Goal: Book appointment/travel/reservation

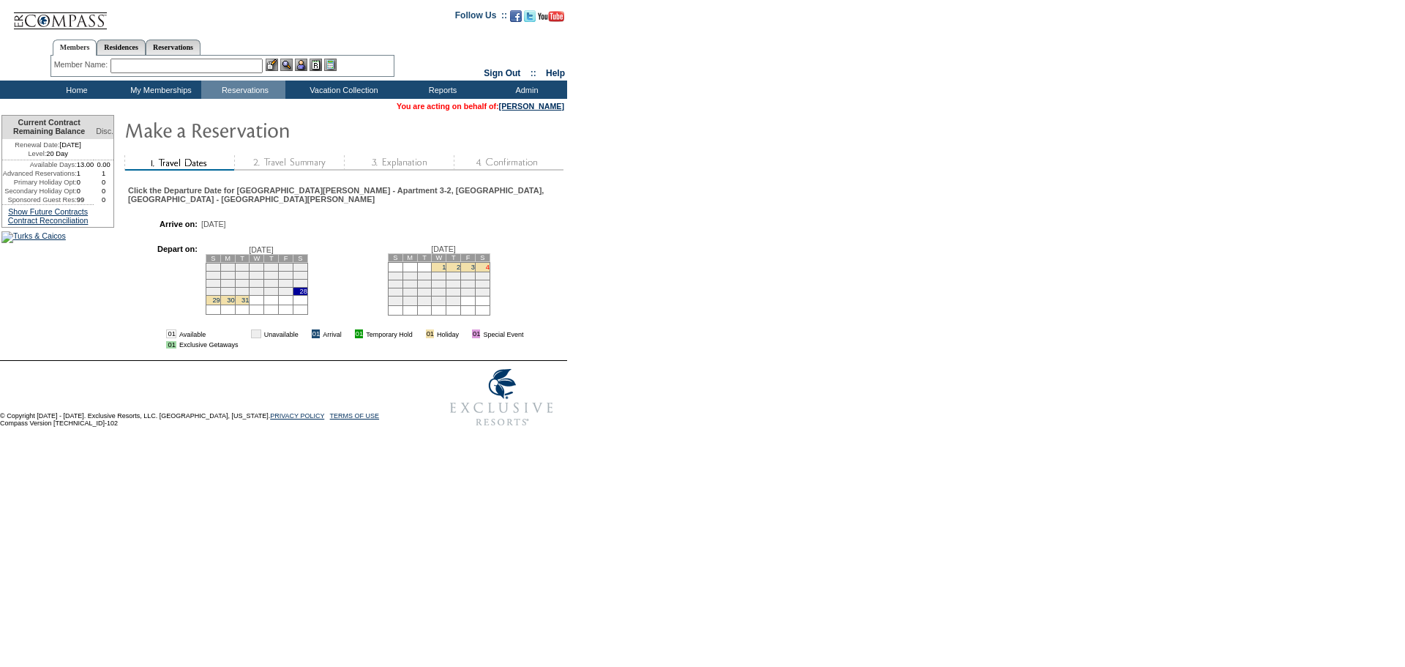
click at [486, 265] on link "4" at bounding box center [488, 266] width 4 height 7
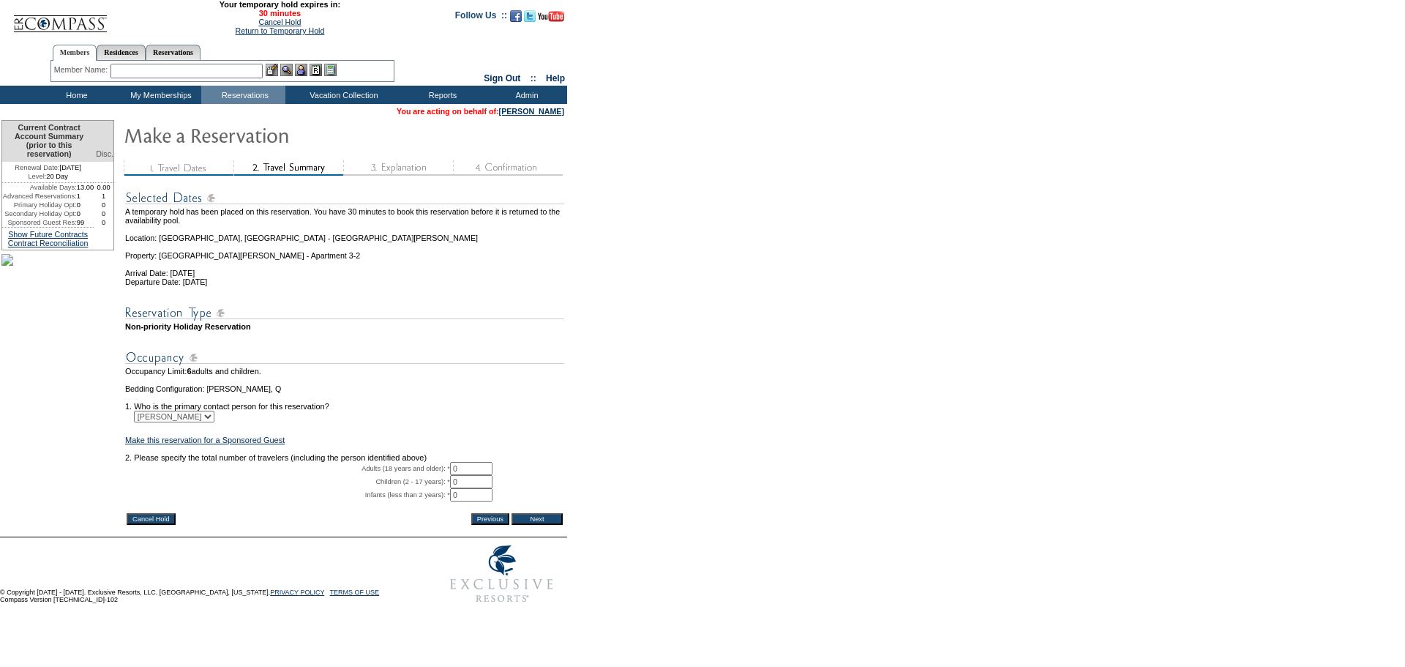
click at [475, 475] on input "0" at bounding box center [471, 468] width 42 height 13
type input "2"
drag, startPoint x: 568, startPoint y: 488, endPoint x: 569, endPoint y: 496, distance: 8.2
click at [564, 475] on td "2 * *" at bounding box center [507, 468] width 114 height 13
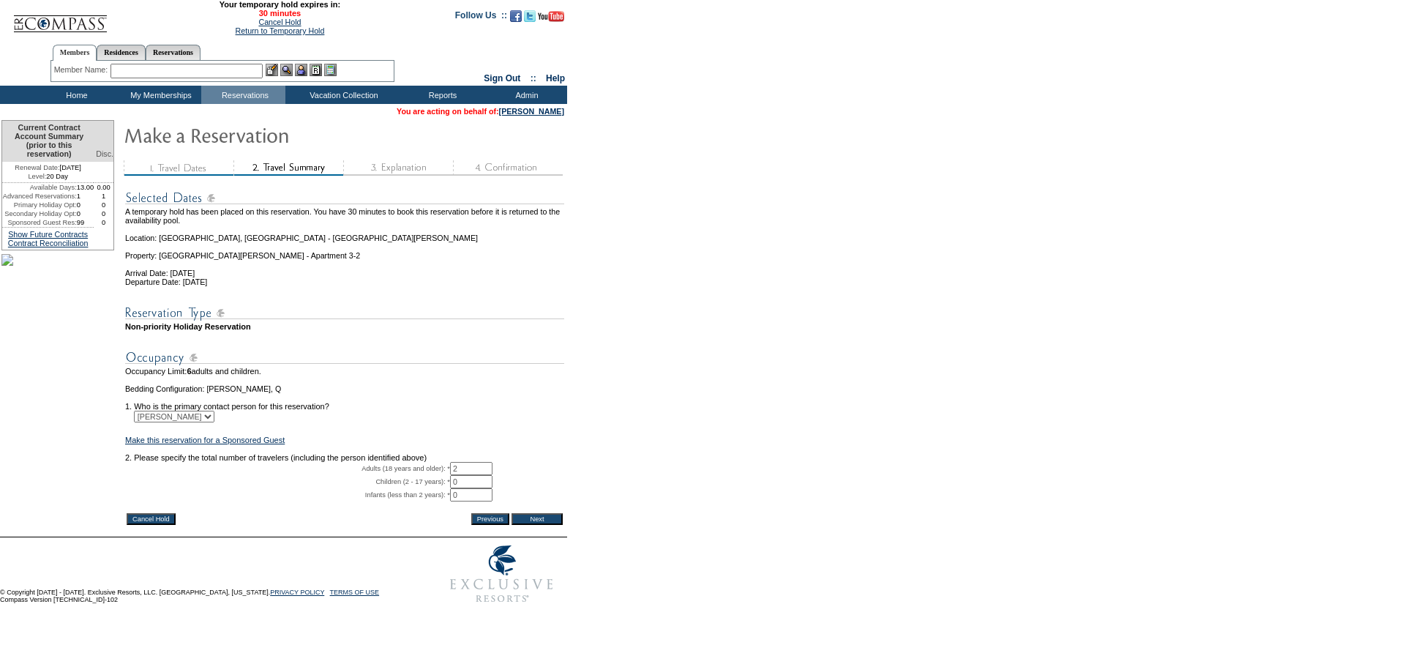
click at [553, 525] on input "Next" at bounding box center [537, 519] width 51 height 12
